Goal: Task Accomplishment & Management: Use online tool/utility

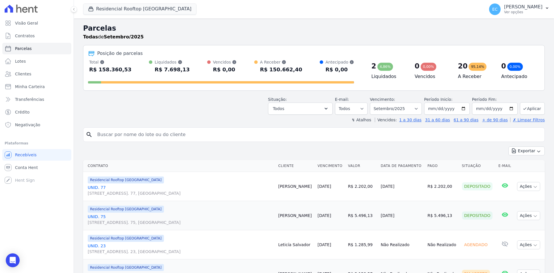
select select
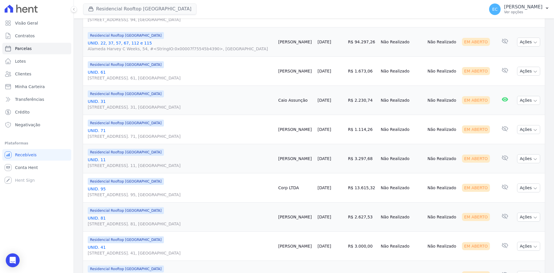
scroll to position [288, 0]
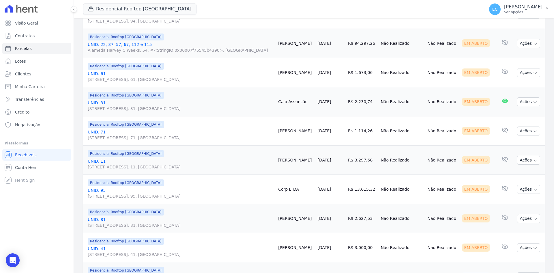
click at [279, 7] on div "Residencial Rooftop [GEOGRAPHIC_DATA] Grupo Kaiser Aroka Incorporadora e Admini…" at bounding box center [282, 9] width 399 height 19
drag, startPoint x: 283, startPoint y: 4, endPoint x: 289, endPoint y: 0, distance: 6.9
click at [283, 4] on div "Residencial Rooftop [GEOGRAPHIC_DATA] Grupo Kaiser Aroka Incorporadora e Admini…" at bounding box center [282, 9] width 399 height 19
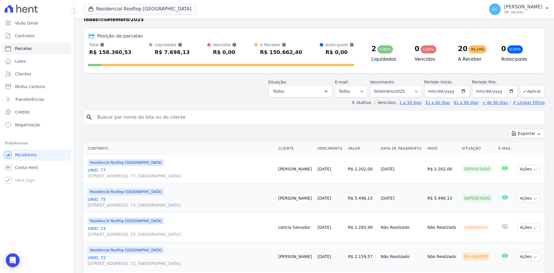
scroll to position [0, 0]
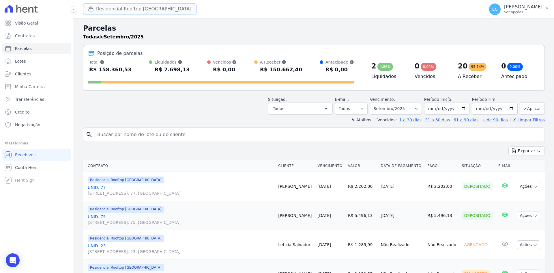
click at [101, 10] on button "Residencial Rooftop [GEOGRAPHIC_DATA]" at bounding box center [139, 8] width 113 height 11
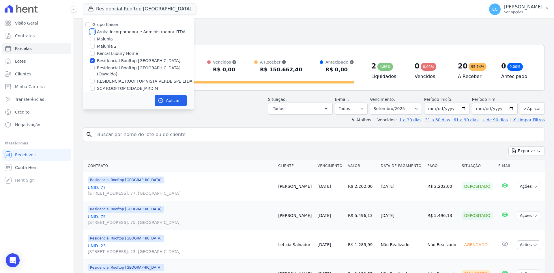
click at [92, 33] on input "Aroka Incorporadora e Administradora LTDA." at bounding box center [92, 31] width 5 height 5
checkbox input "true"
click at [92, 61] on input "Residencial Rooftop [GEOGRAPHIC_DATA]" at bounding box center [92, 60] width 5 height 5
checkbox input "false"
click at [172, 98] on button "Aplicar" at bounding box center [171, 100] width 32 height 11
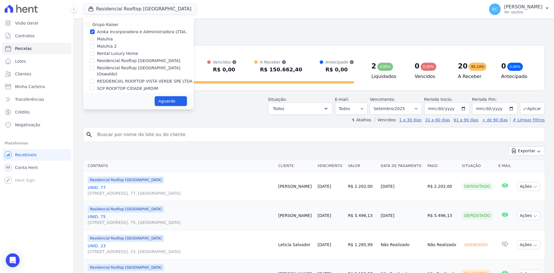
select select
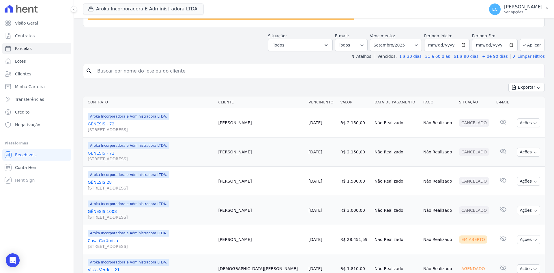
scroll to position [35, 0]
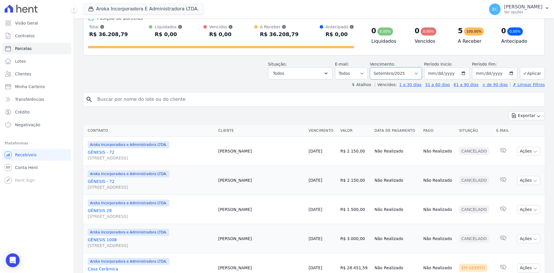
click at [398, 75] on select "Filtrar por período ──────── Todos os meses Dezembro/2022 [GEOGRAPHIC_DATA]/202…" at bounding box center [396, 73] width 52 height 12
select select "08/2025"
click at [373, 67] on select "Filtrar por período ──────── Todos os meses Dezembro/2022 [GEOGRAPHIC_DATA]/202…" at bounding box center [396, 73] width 52 height 12
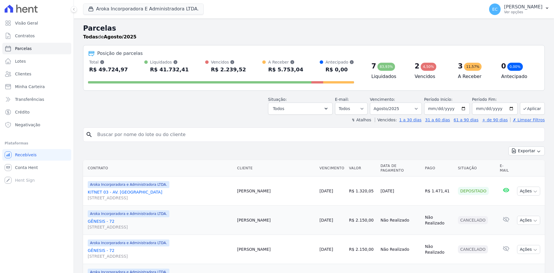
select select
click at [395, 111] on select "Filtrar por período ──────── Todos os meses Dezembro/2022 [GEOGRAPHIC_DATA]/202…" at bounding box center [396, 108] width 52 height 12
click at [393, 111] on select "Filtrar por período ──────── Todos os meses Dezembro/2022 [GEOGRAPHIC_DATA]/202…" at bounding box center [396, 108] width 52 height 12
select select "09/2025"
click at [373, 102] on select "Filtrar por período ──────── Todos os meses Dezembro/2022 [GEOGRAPHIC_DATA]/202…" at bounding box center [396, 108] width 52 height 12
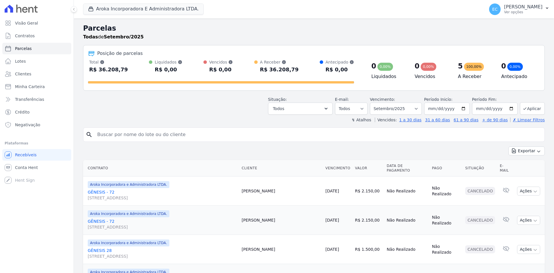
select select
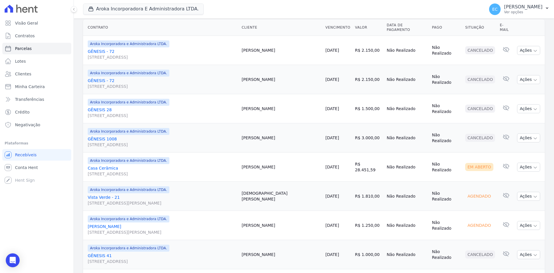
scroll to position [151, 0]
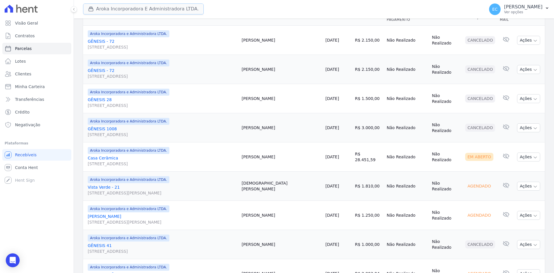
click at [101, 11] on button "Aroka Incorporadora E Administradora LTDA." at bounding box center [143, 8] width 121 height 11
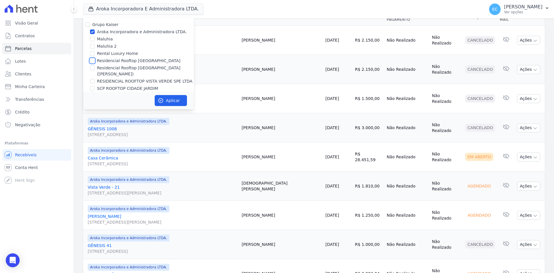
click at [91, 60] on input "Residencial Rooftop [GEOGRAPHIC_DATA]" at bounding box center [92, 60] width 5 height 5
checkbox input "true"
click at [91, 32] on input "Aroka Incorporadora e Administradora LTDA." at bounding box center [92, 31] width 5 height 5
checkbox input "false"
click at [181, 102] on button "Aplicar" at bounding box center [171, 100] width 32 height 11
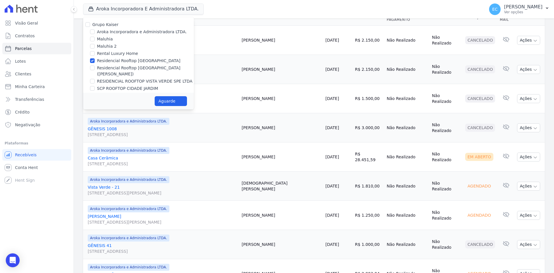
select select
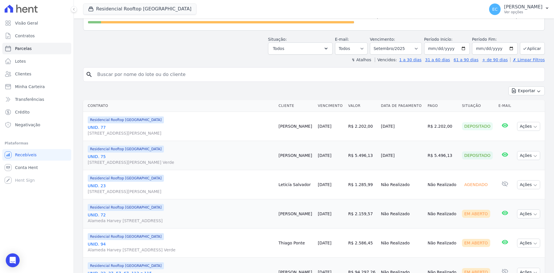
scroll to position [58, 0]
